Goal: Task Accomplishment & Management: Use online tool/utility

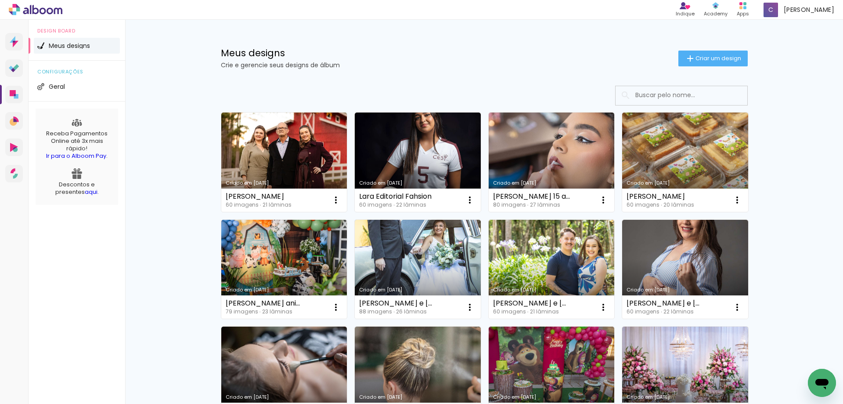
click at [426, 166] on link "Criado em [DATE]" at bounding box center [418, 161] width 126 height 99
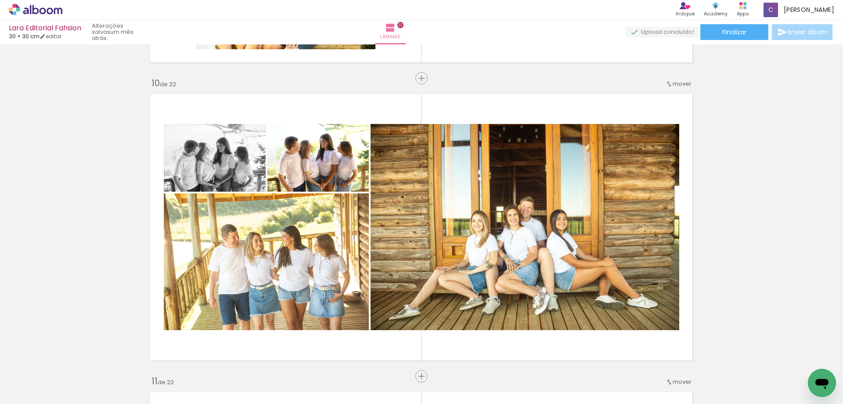
scroll to position [2547, 0]
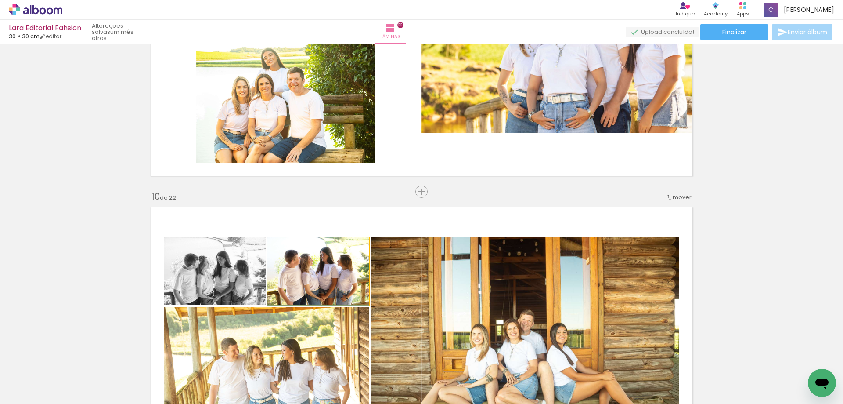
click at [292, 296] on quentale-photo at bounding box center [317, 271] width 101 height 68
click at [0, 0] on slot "P&B" at bounding box center [0, 0] width 0 height 0
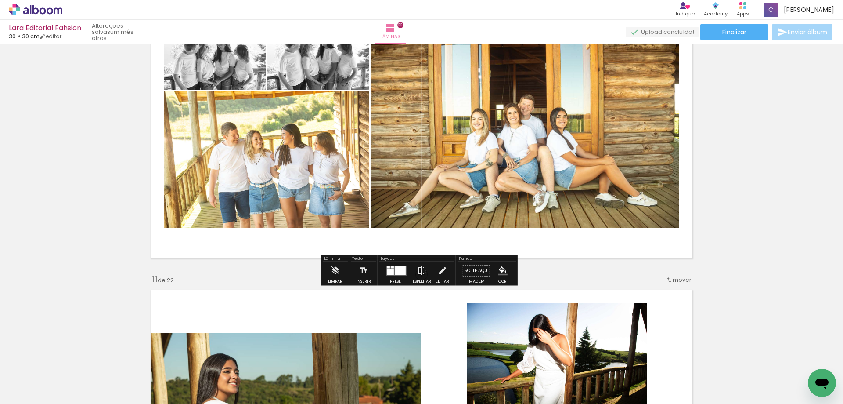
scroll to position [2766, 0]
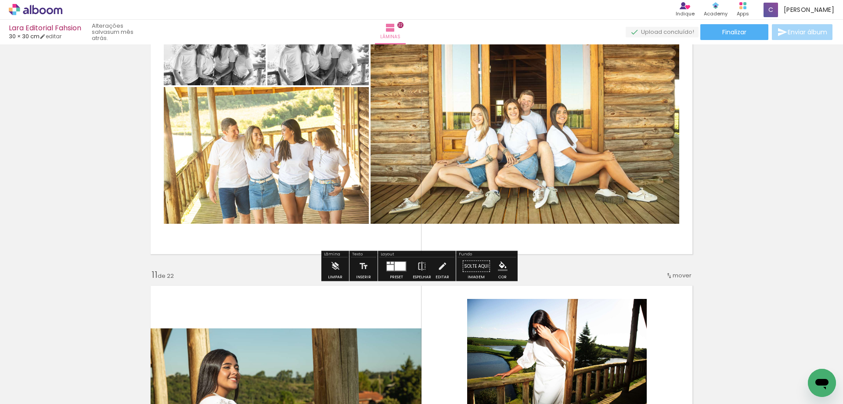
click at [459, 146] on quentale-photo at bounding box center [525, 121] width 309 height 206
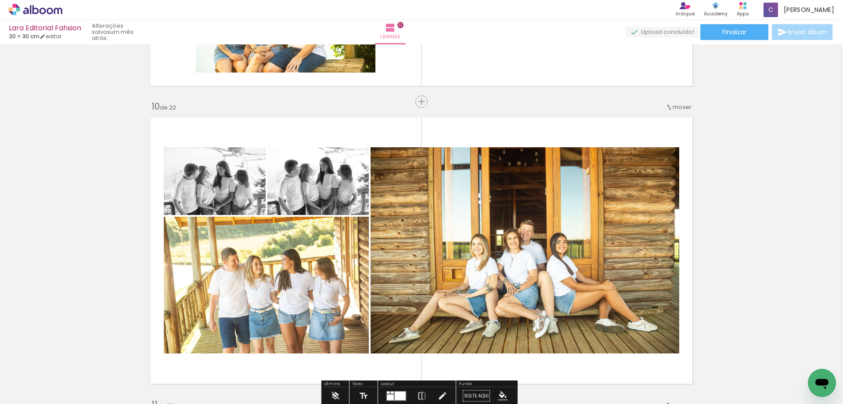
scroll to position [2635, 0]
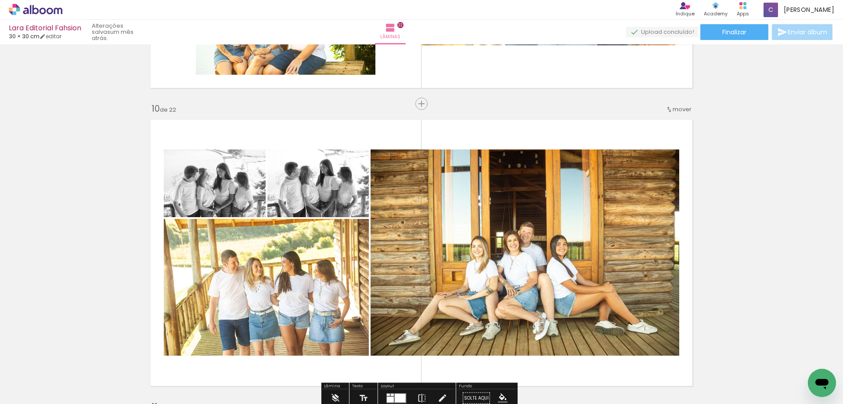
click at [0, 0] on slot "P&B" at bounding box center [0, 0] width 0 height 0
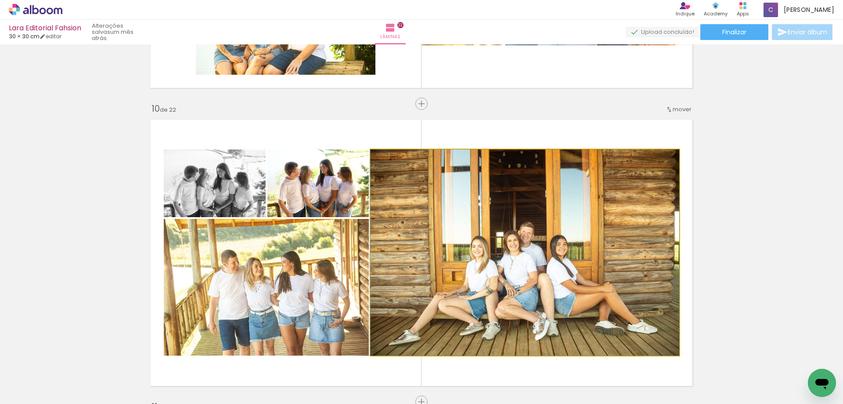
click at [501, 222] on quentale-photo at bounding box center [525, 252] width 309 height 206
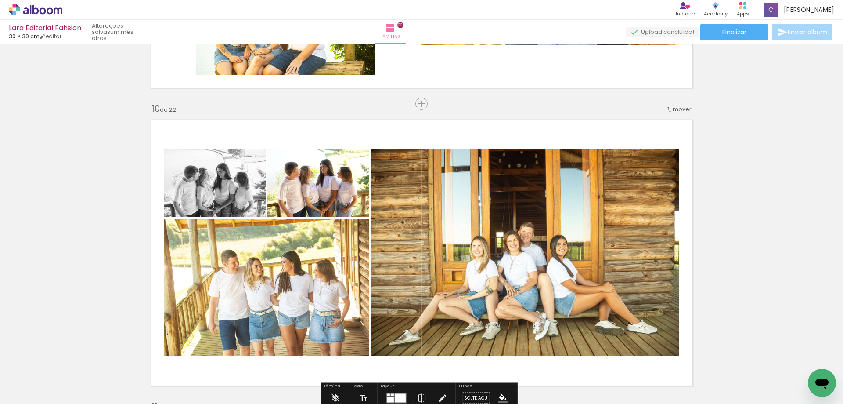
click at [0, 0] on slot "P&B" at bounding box center [0, 0] width 0 height 0
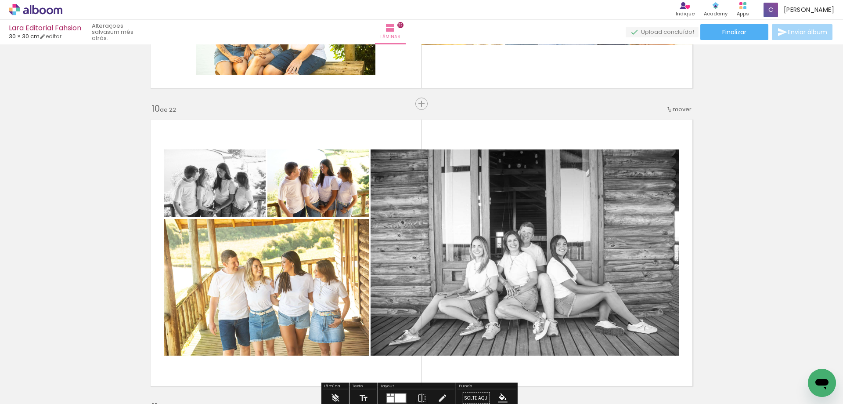
click at [0, 0] on slot "P&B" at bounding box center [0, 0] width 0 height 0
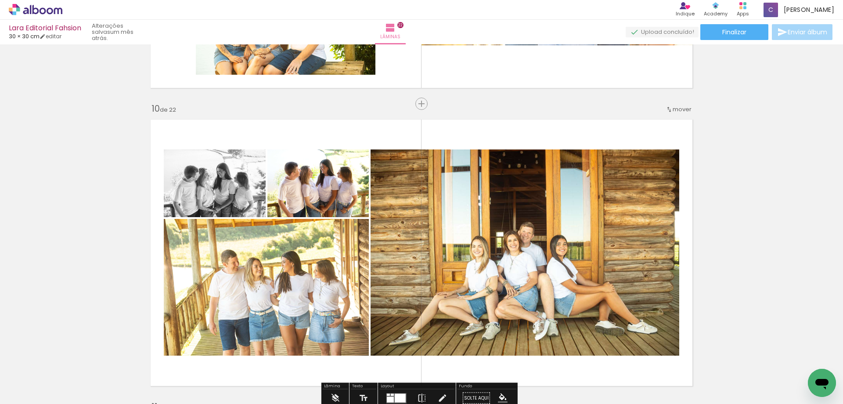
click at [241, 185] on quentale-photo at bounding box center [215, 183] width 102 height 68
click at [0, 0] on slot "P&B" at bounding box center [0, 0] width 0 height 0
